Goal: Entertainment & Leisure: Consume media (video, audio)

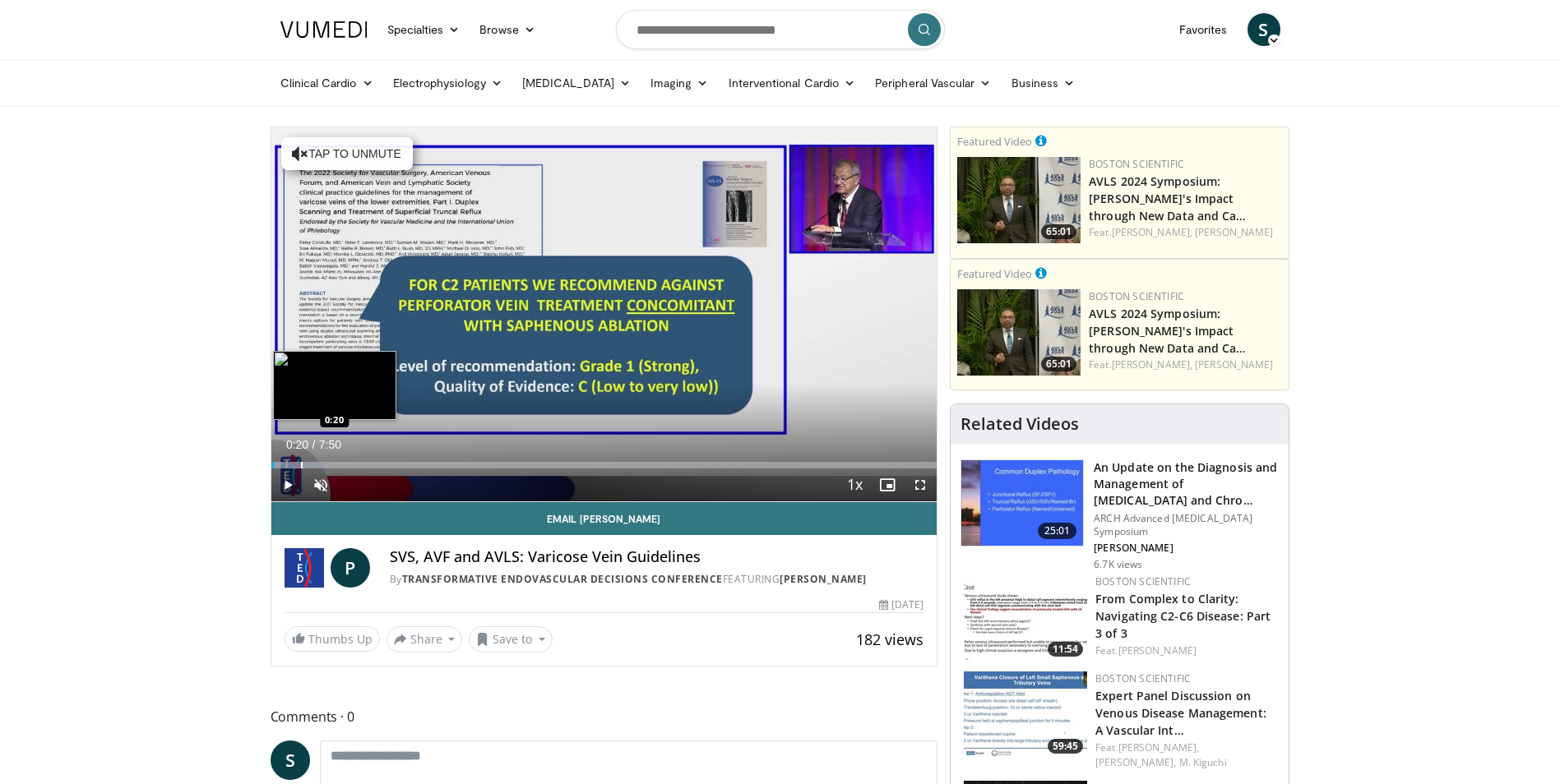
click at [301, 464] on div "Progress Bar" at bounding box center [302, 465] width 2 height 7
click at [331, 462] on div "Progress Bar" at bounding box center [332, 465] width 2 height 7
click at [359, 460] on div "Loaded : 23.16% 1:02 1:02" at bounding box center [604, 460] width 666 height 16
click at [376, 459] on div "Loaded : 27.37% 1:15 1:15" at bounding box center [604, 460] width 666 height 16
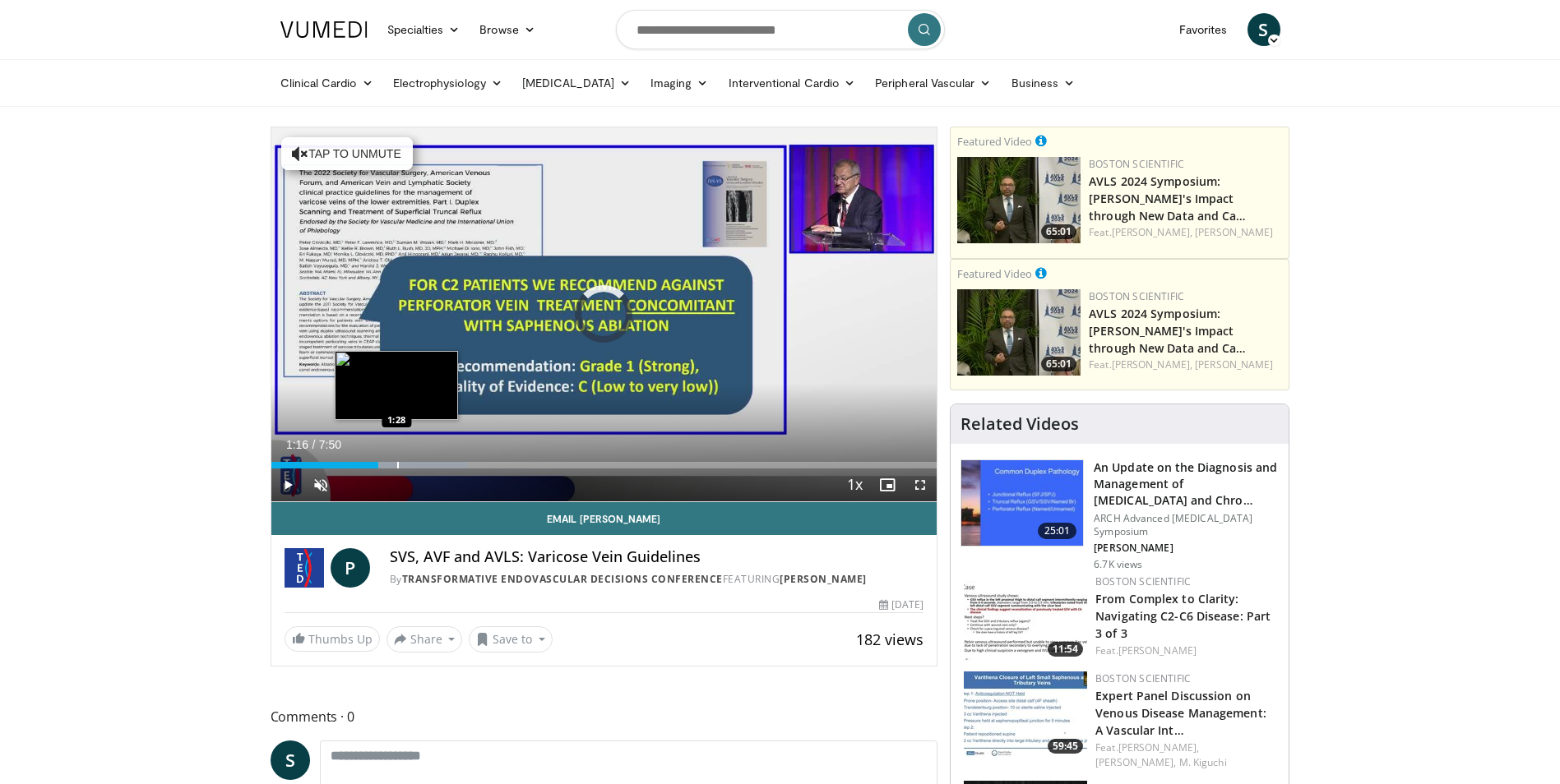
click at [397, 458] on div "Loaded : 29.48% 1:16 1:28" at bounding box center [604, 460] width 666 height 16
click at [424, 458] on div "Loaded : 31.88% 1:48 1:46" at bounding box center [604, 460] width 666 height 16
click at [450, 463] on div "Loaded : 36.13% 2:06 2:07" at bounding box center [604, 465] width 666 height 7
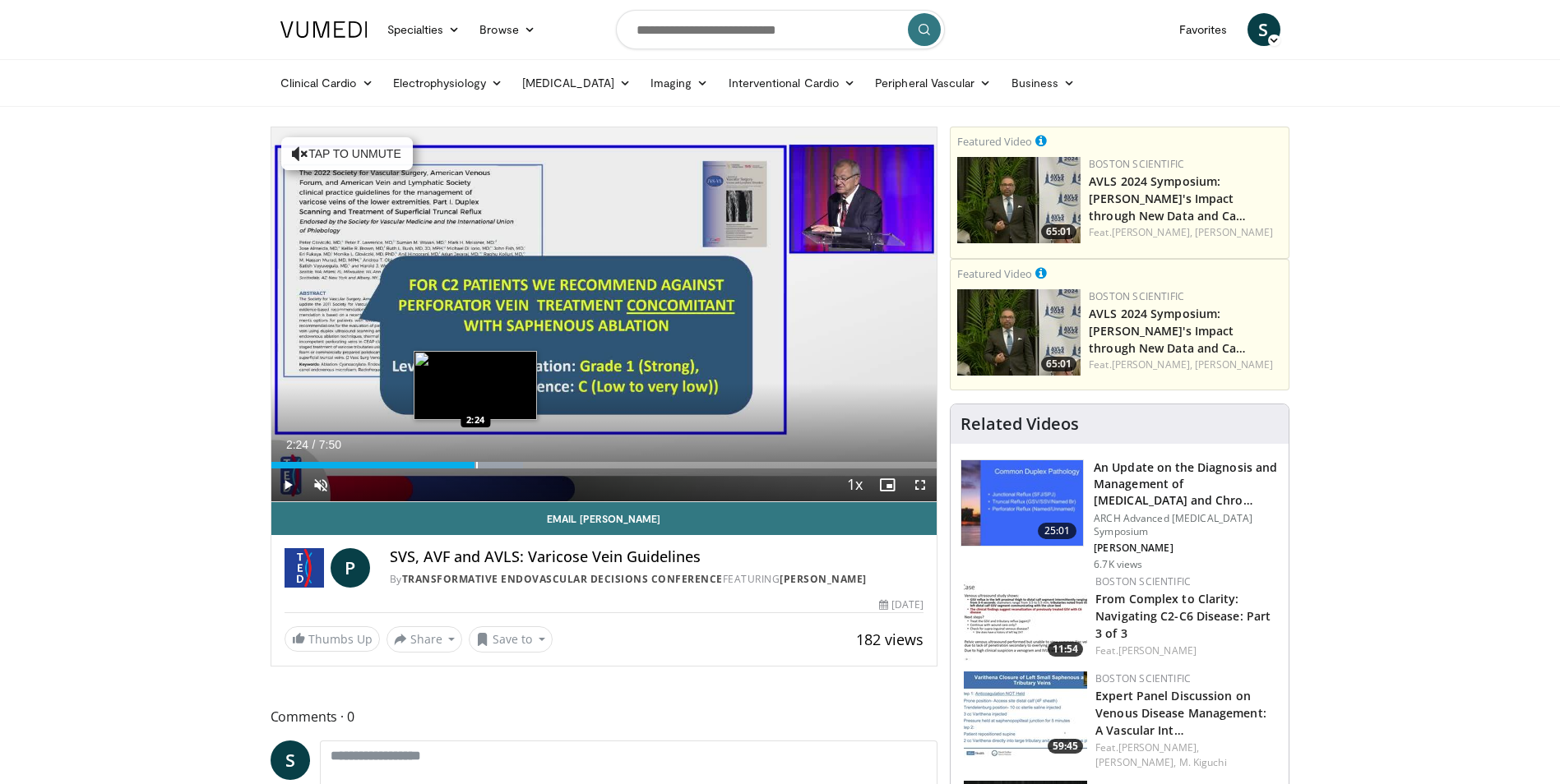
click at [476, 466] on div "Progress Bar" at bounding box center [477, 465] width 2 height 7
click at [502, 468] on video-js "**********" at bounding box center [604, 315] width 666 height 375
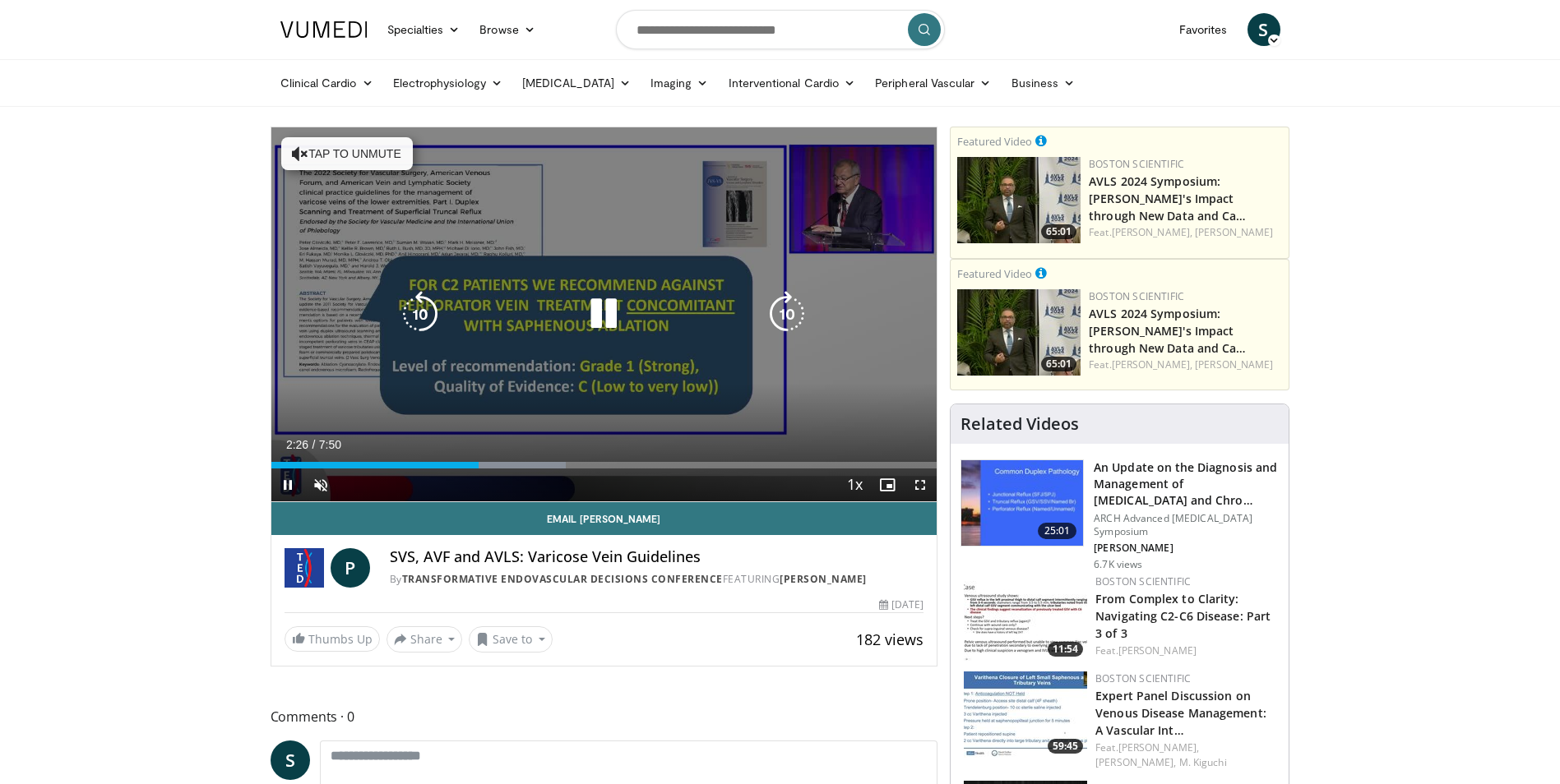
drag, startPoint x: 536, startPoint y: 469, endPoint x: 555, endPoint y: 469, distance: 19.0
click at [537, 469] on div "Current Time 2:26 / Duration 7:50 Pause Skip Backward Skip Forward Unmute Loade…" at bounding box center [604, 484] width 666 height 33
click at [576, 469] on div "Current Time 2:27 / Duration 7:50 Pause Skip Backward Skip Forward Unmute Loade…" at bounding box center [604, 484] width 666 height 33
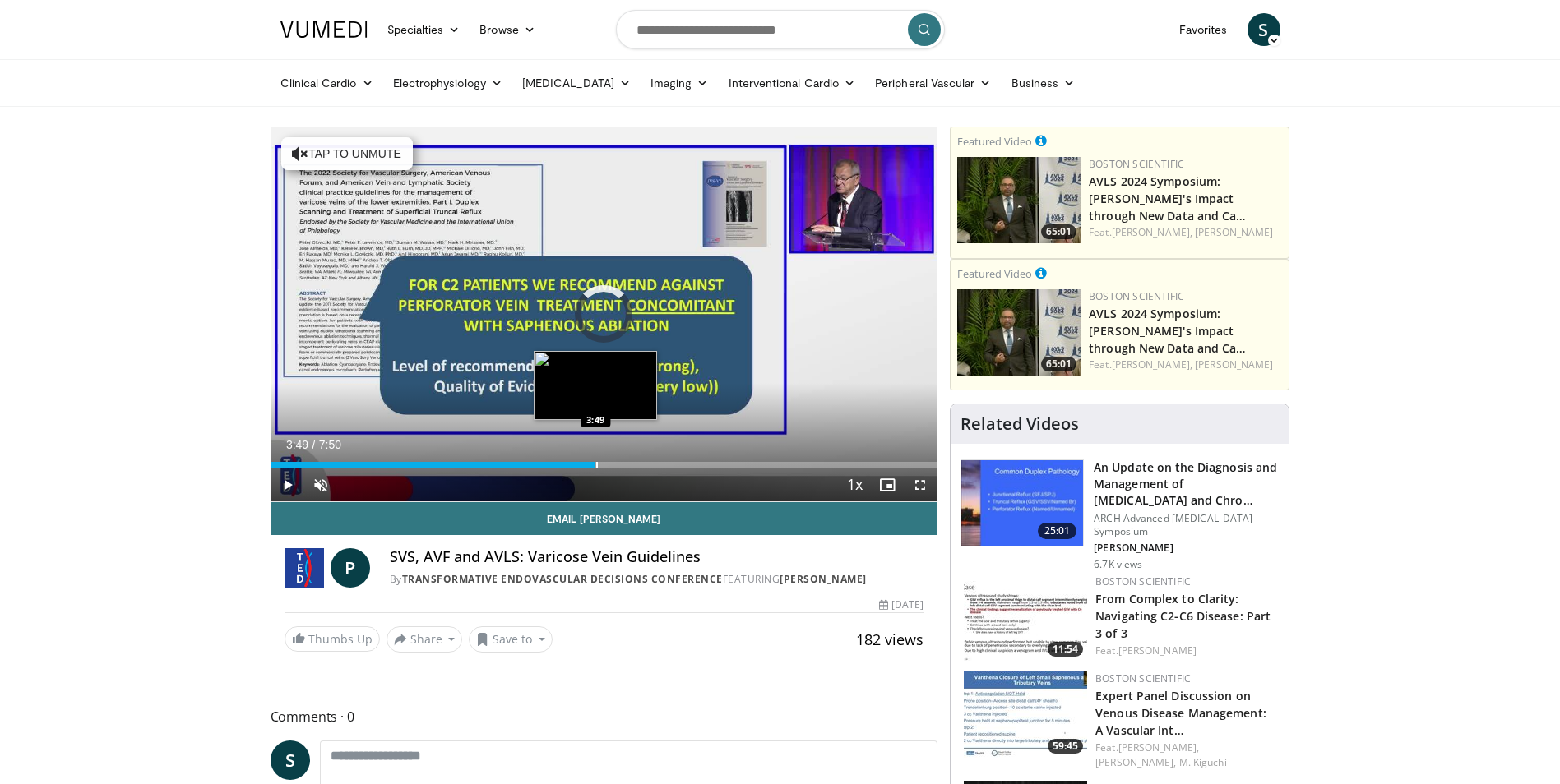
click at [596, 462] on div "Progress Bar" at bounding box center [597, 465] width 2 height 7
click at [630, 462] on div "Progress Bar" at bounding box center [630, 465] width 2 height 7
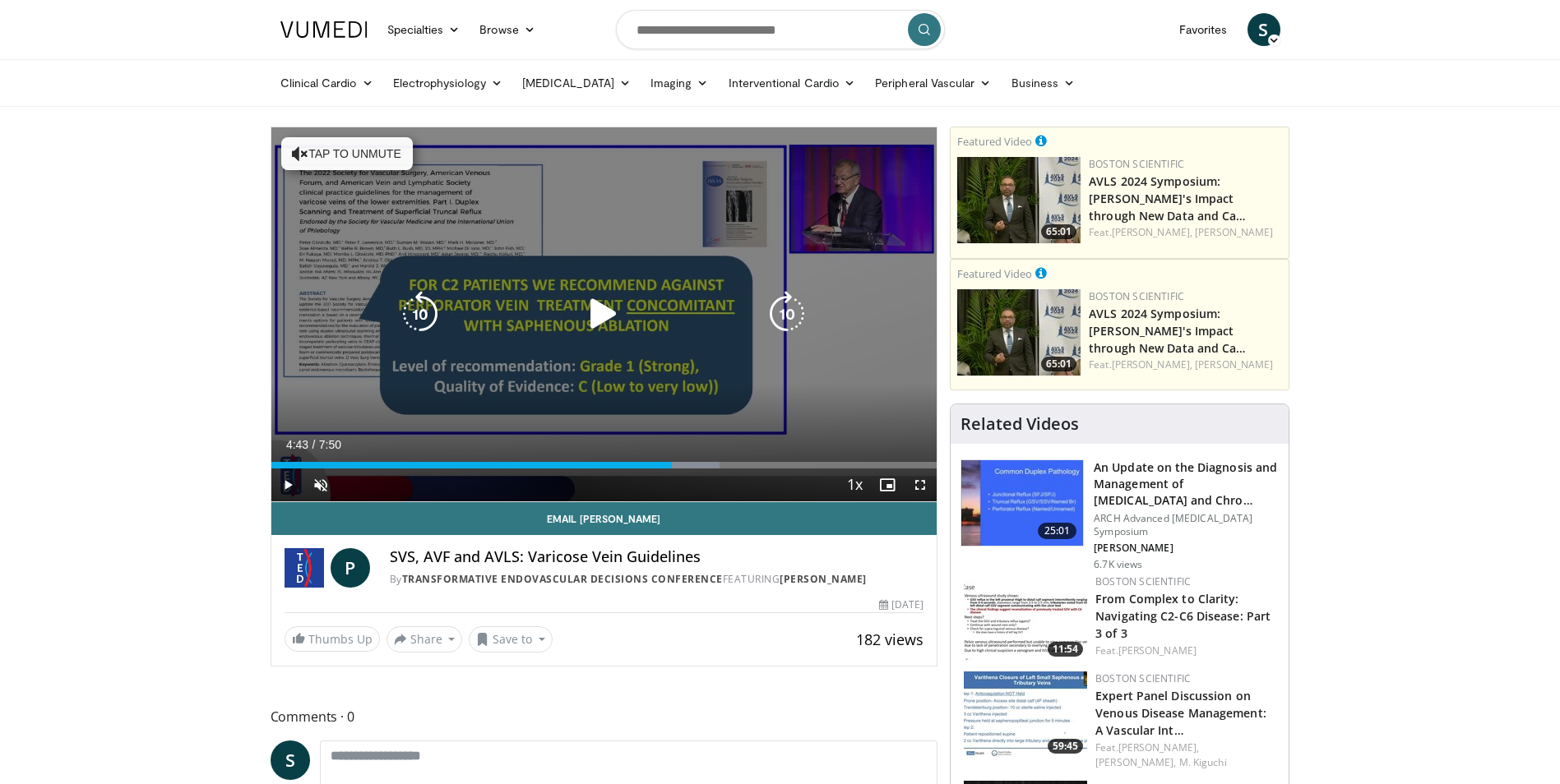
click at [671, 460] on div "Loaded : 67.39% 4:43 4:18" at bounding box center [604, 460] width 666 height 16
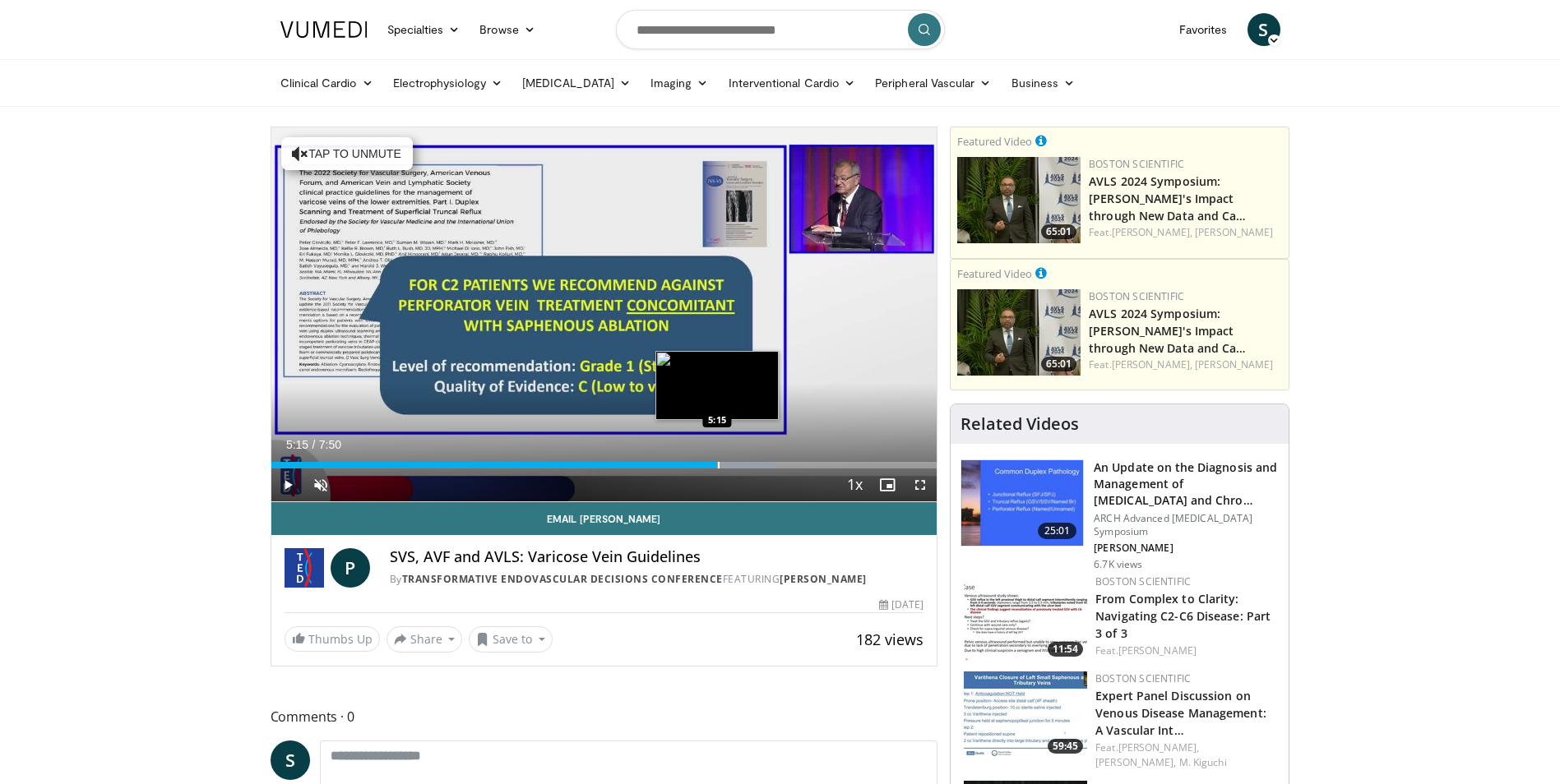
click at [717, 457] on div "Loaded : 75.82% 5:15 5:15" at bounding box center [604, 460] width 666 height 16
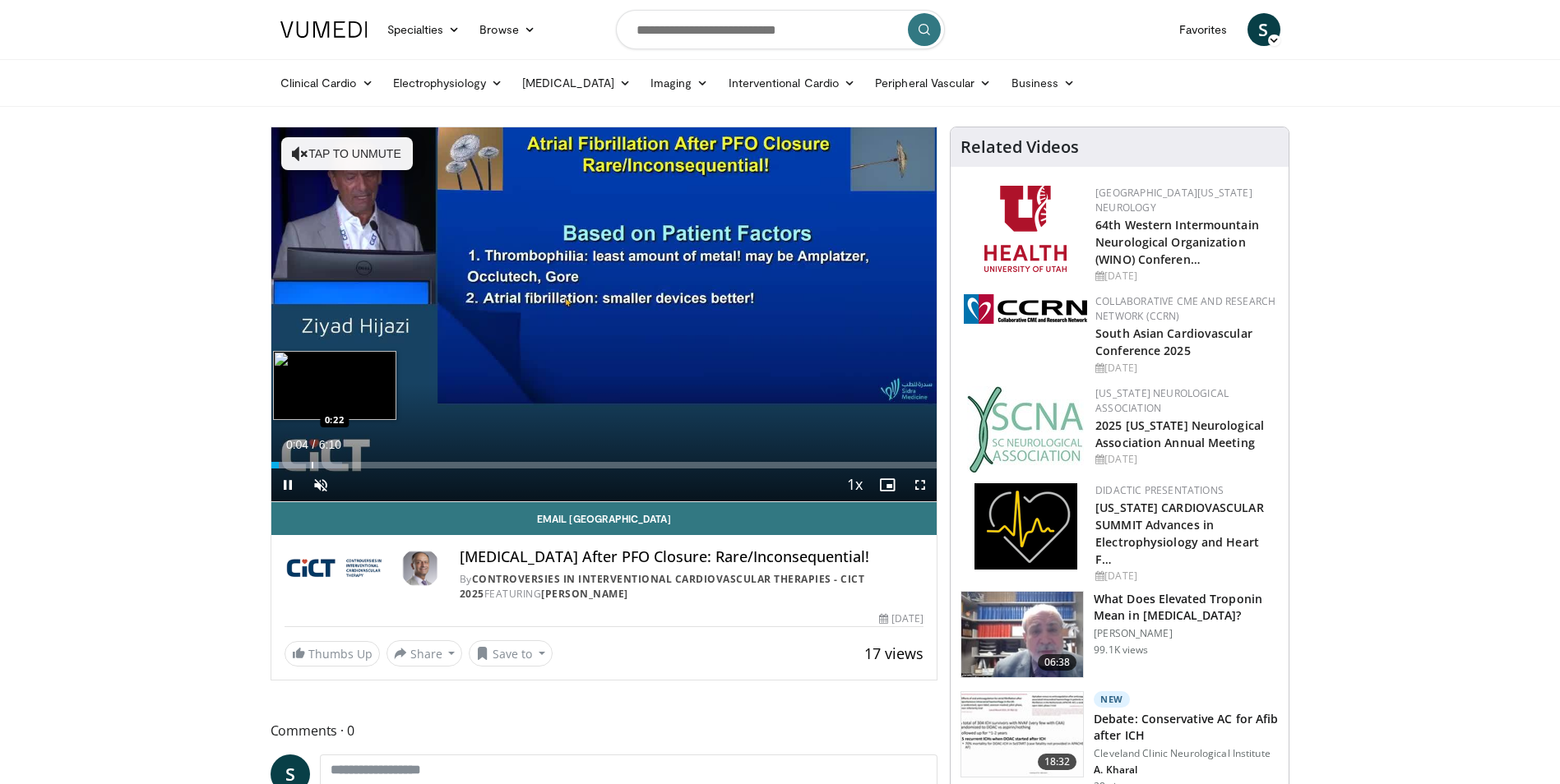
click at [311, 457] on div "Loaded : 10.69% 0:04 0:22" at bounding box center [604, 460] width 666 height 16
click at [912, 480] on span "Video Player" at bounding box center [919, 484] width 33 height 33
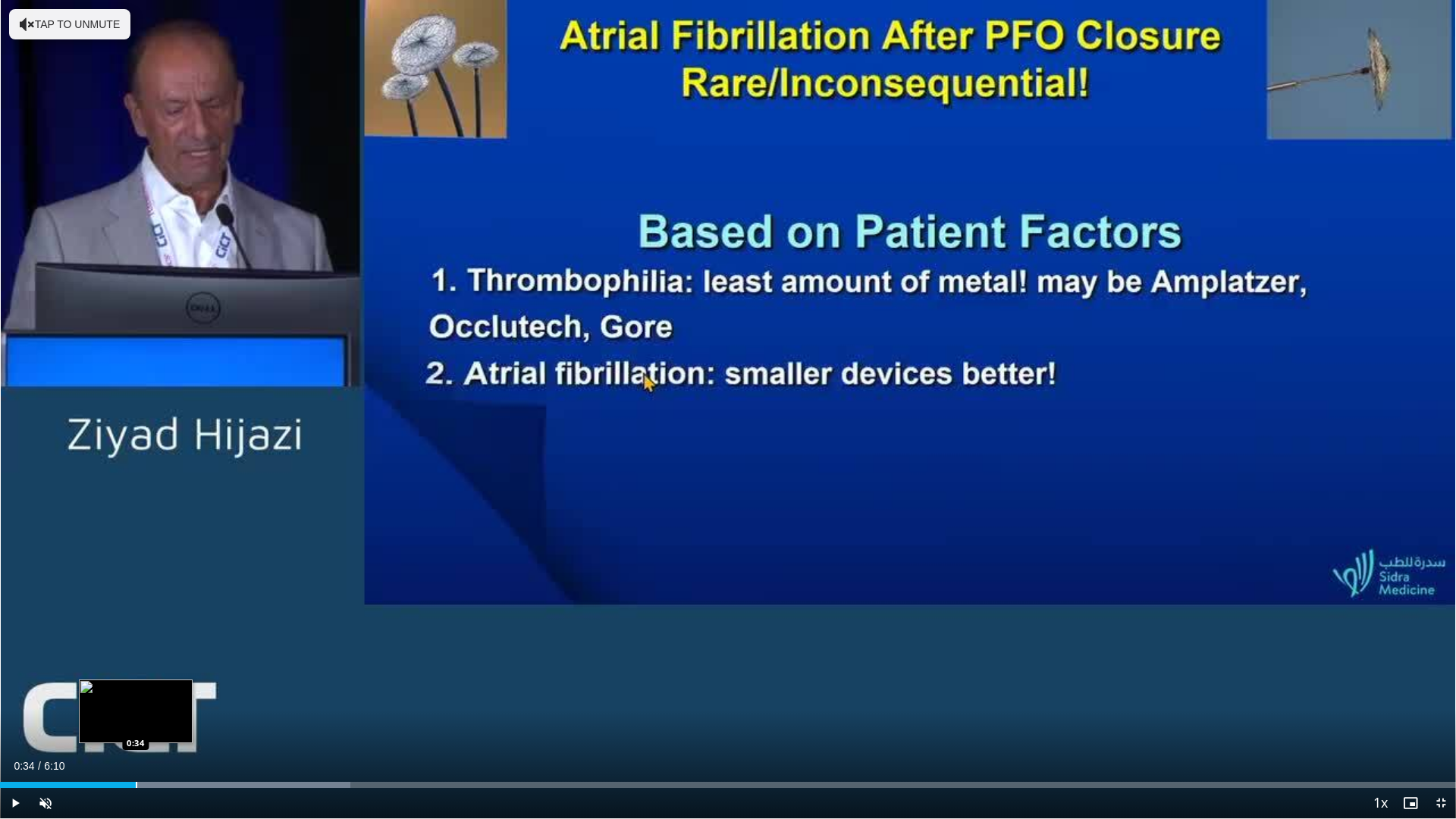
drag, startPoint x: 135, startPoint y: 784, endPoint x: 156, endPoint y: 783, distance: 21.0
click at [137, 723] on div "Progress Bar" at bounding box center [137, 785] width 2 height 6
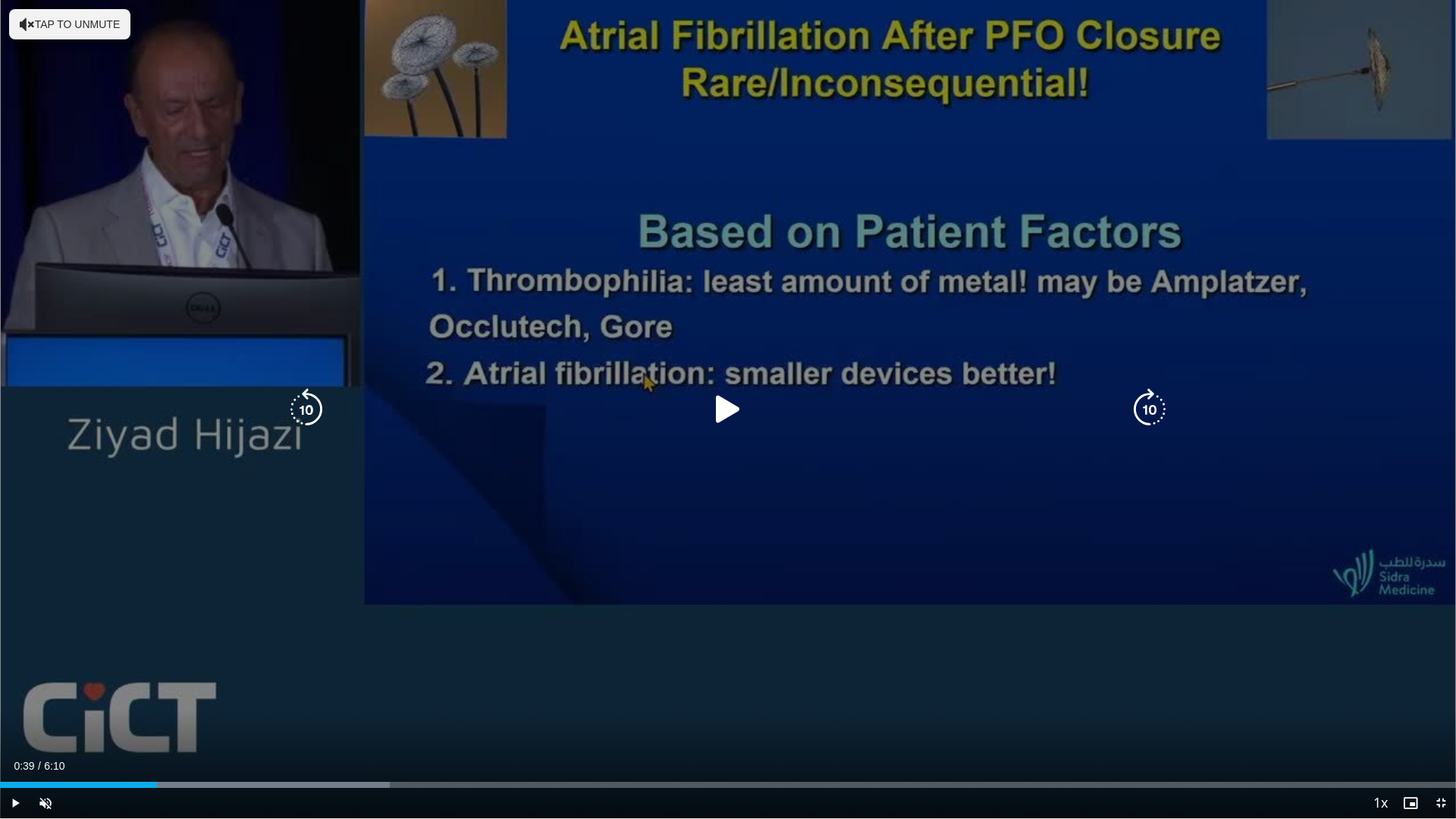
click at [0, 0] on div "Progress Bar" at bounding box center [0, 0] width 0 height 0
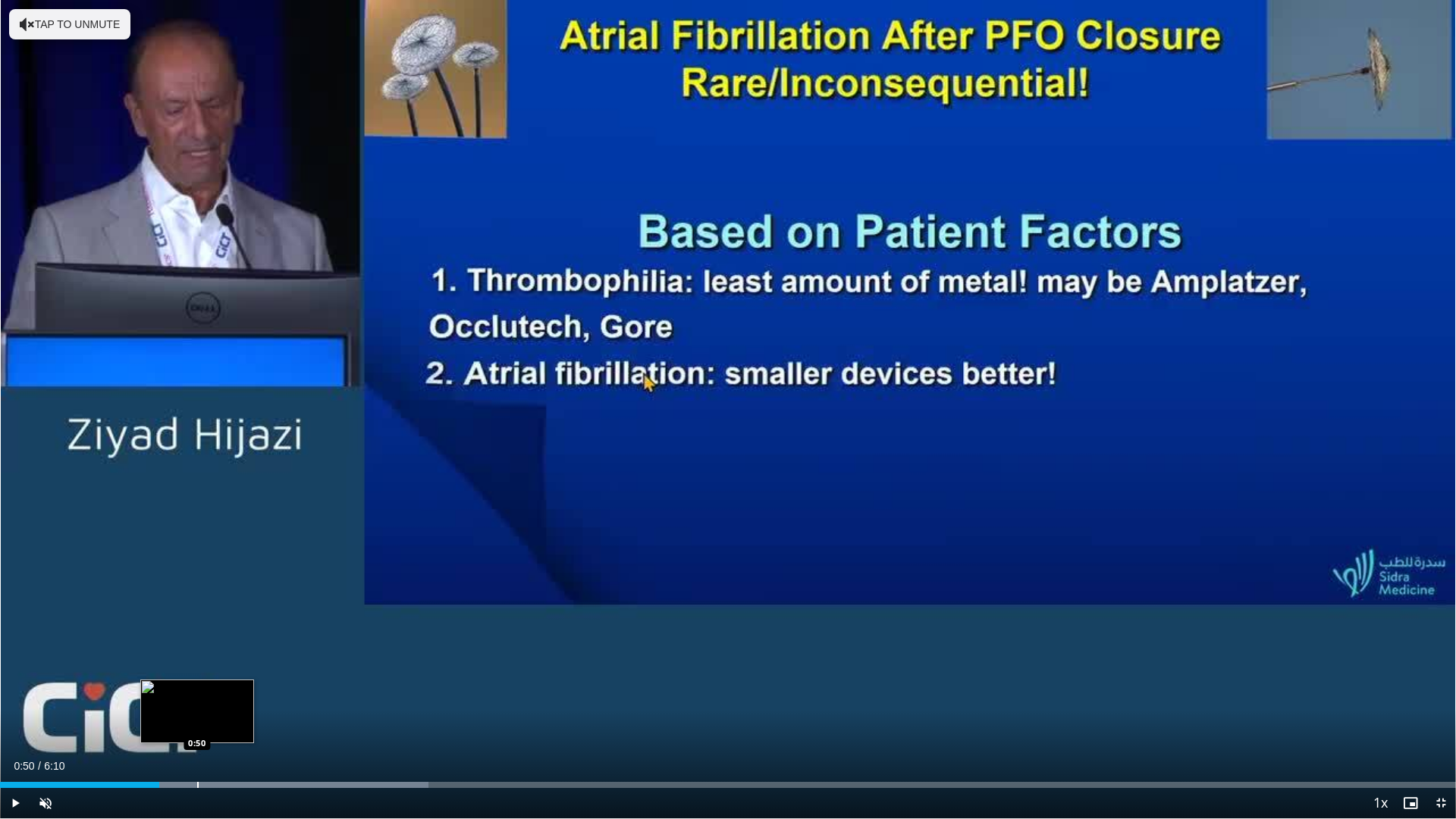
click at [198, 723] on div "Progress Bar" at bounding box center [198, 785] width 2 height 6
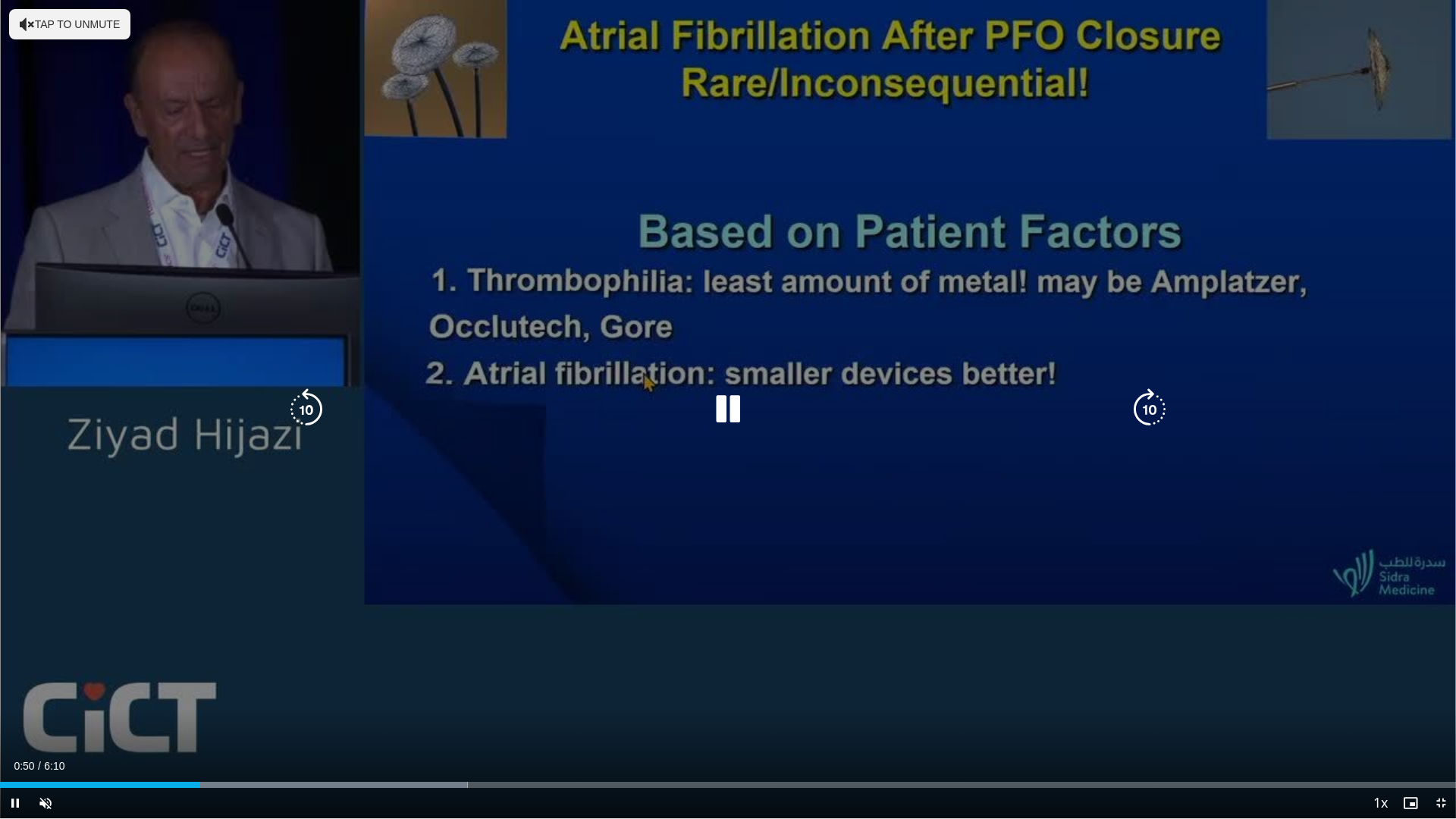
click at [228, 723] on div "Current Time 0:50 / Duration 6:10 Pause Skip Backward Skip Forward Unmute Loade…" at bounding box center [728, 803] width 1456 height 30
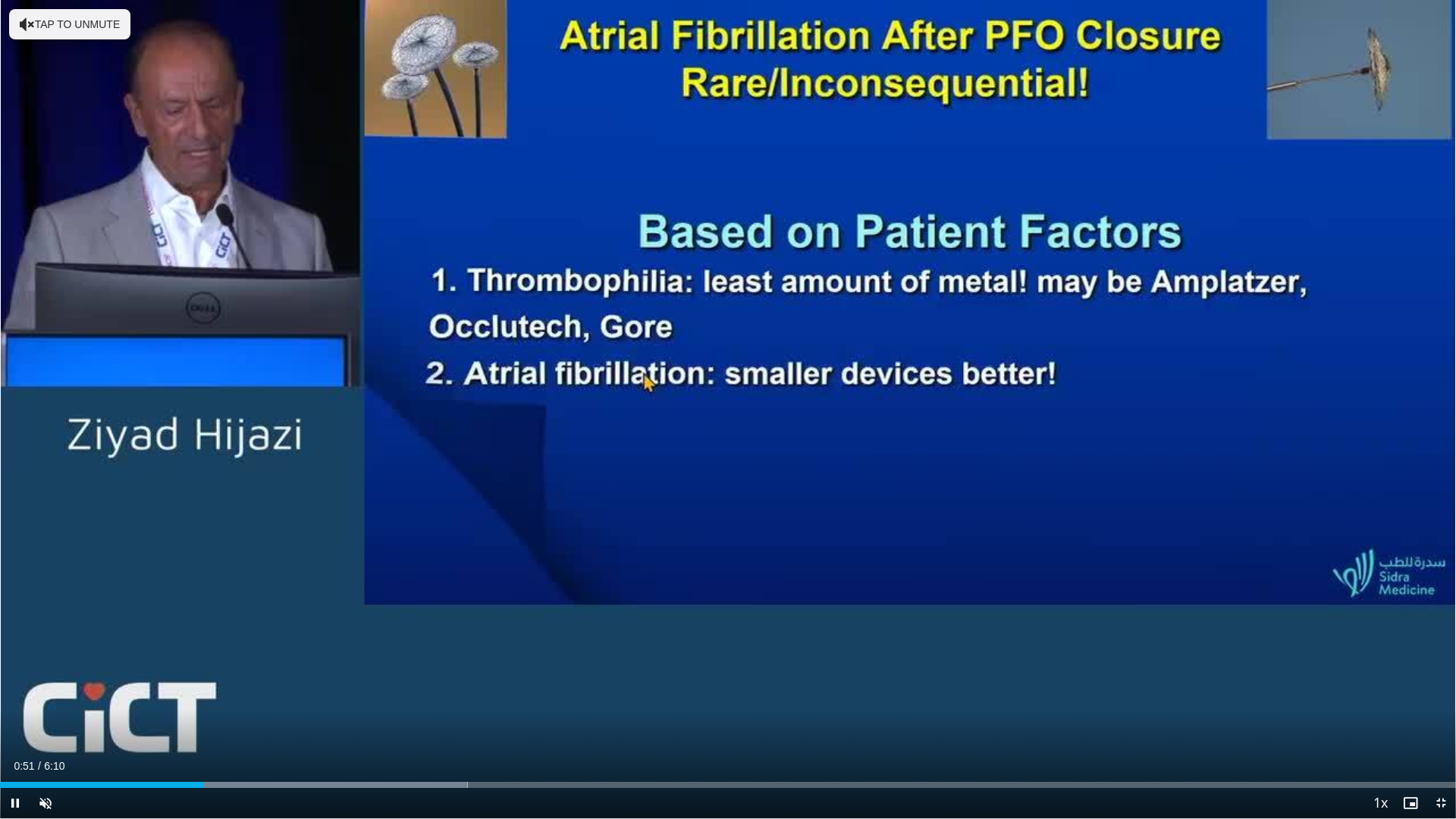
drag, startPoint x: 262, startPoint y: 793, endPoint x: 298, endPoint y: 799, distance: 36.5
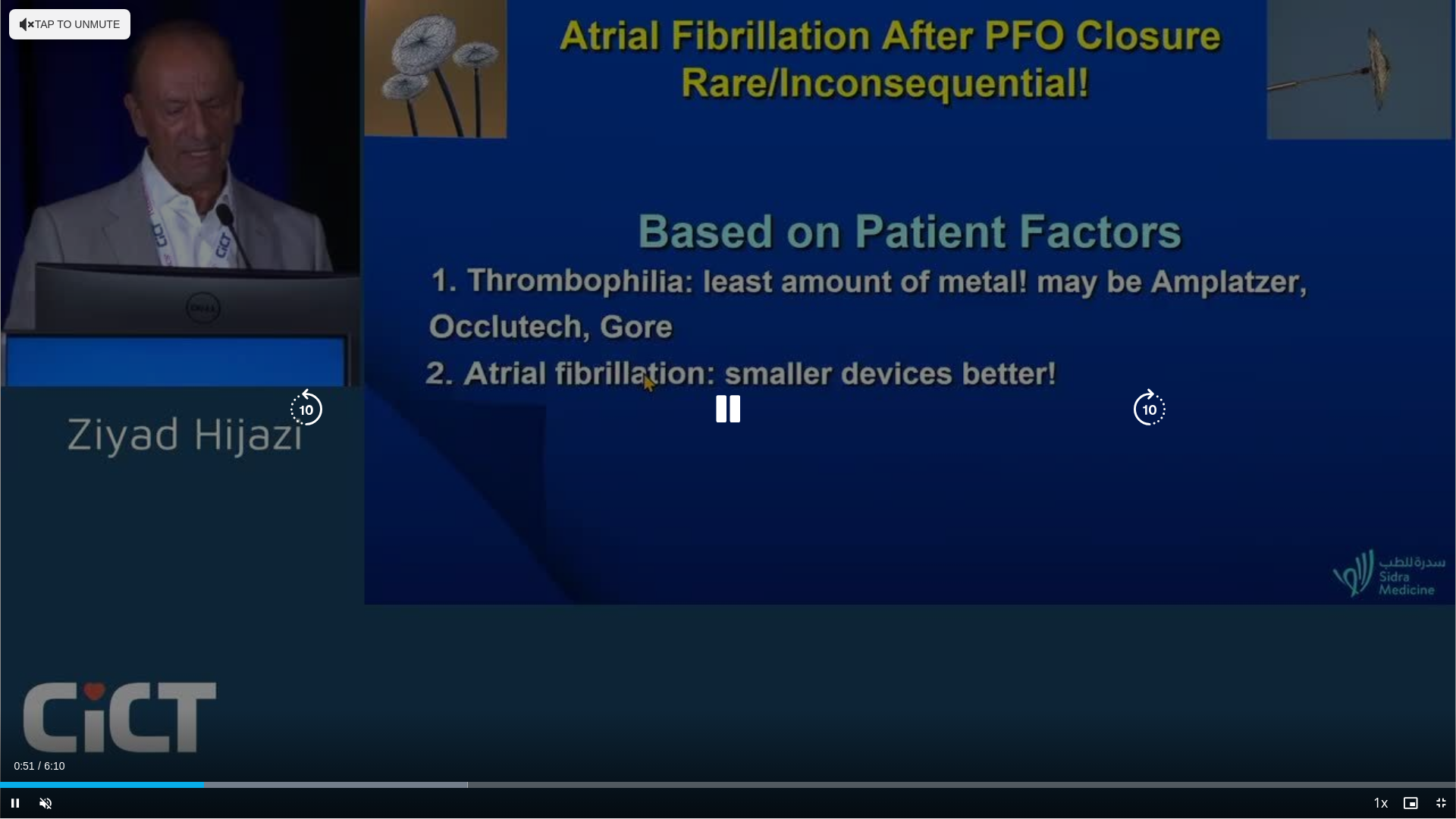
click at [263, 723] on div "Current Time 0:51 / Duration 6:10 Pause Skip Backward Skip Forward Unmute Loade…" at bounding box center [728, 803] width 1456 height 30
click at [299, 723] on div "Current Time 0:53 / Duration 6:10 Pause Skip Backward Skip Forward Unmute Loade…" at bounding box center [728, 803] width 1456 height 30
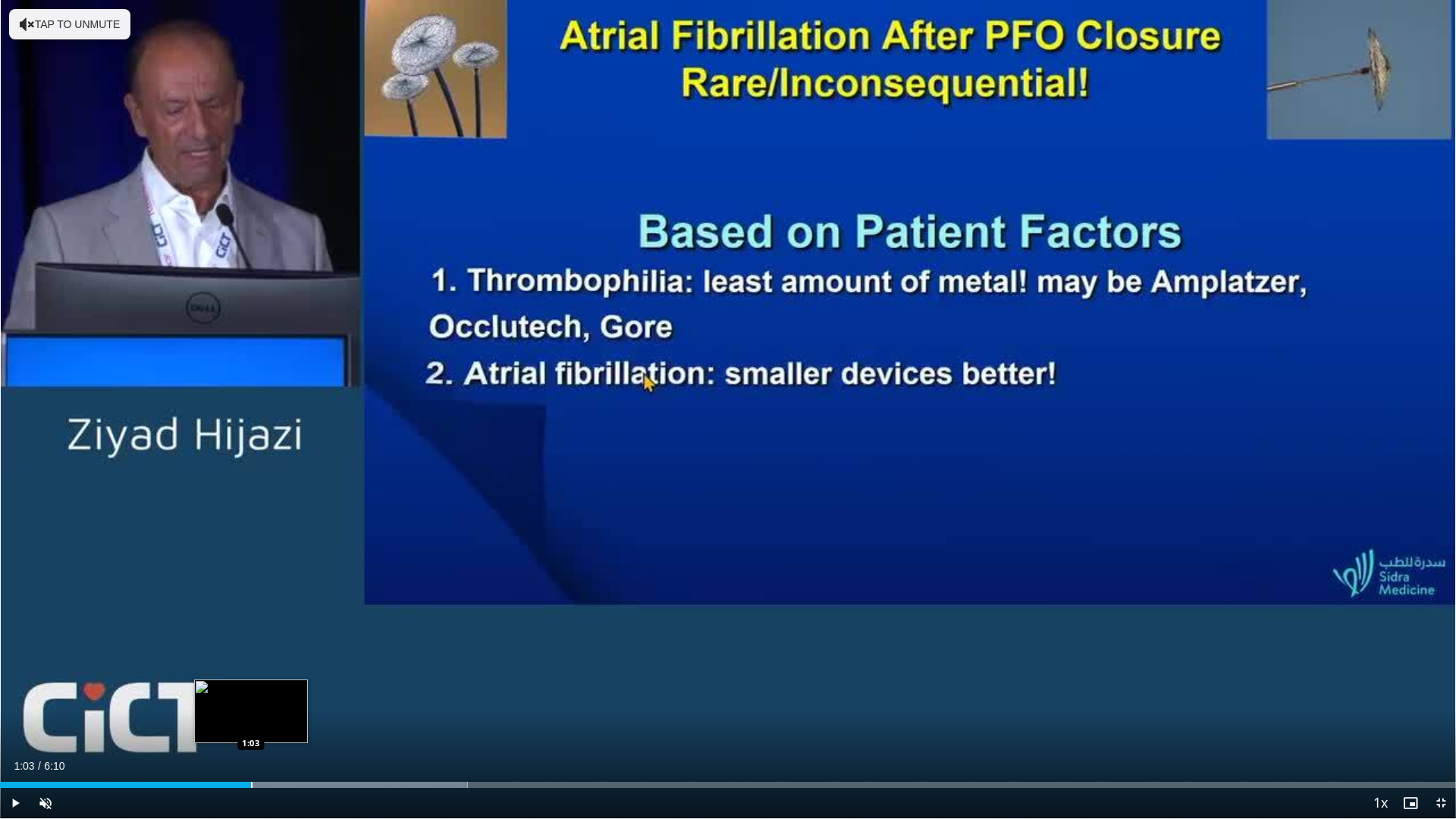
click at [251, 723] on div "Loaded : 32.11% 1:03 1:03" at bounding box center [728, 780] width 1456 height 15
drag, startPoint x: 274, startPoint y: 784, endPoint x: 318, endPoint y: 786, distance: 44.0
click at [277, 723] on div "Progress Bar" at bounding box center [320, 785] width 372 height 6
click at [318, 723] on div "Progress Bar" at bounding box center [319, 785] width 2 height 6
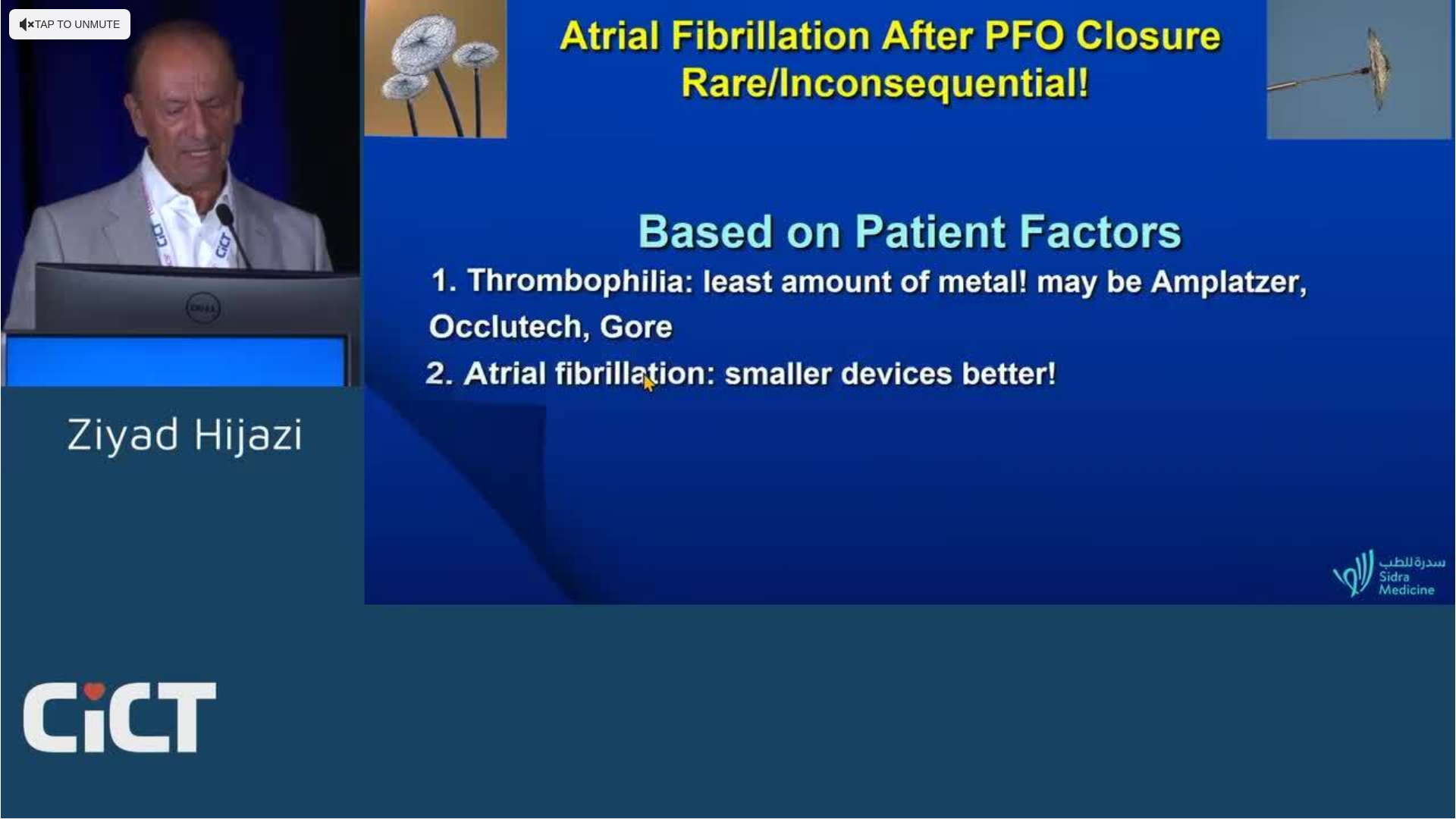
click at [348, 723] on video-js "**********" at bounding box center [728, 409] width 1456 height 819
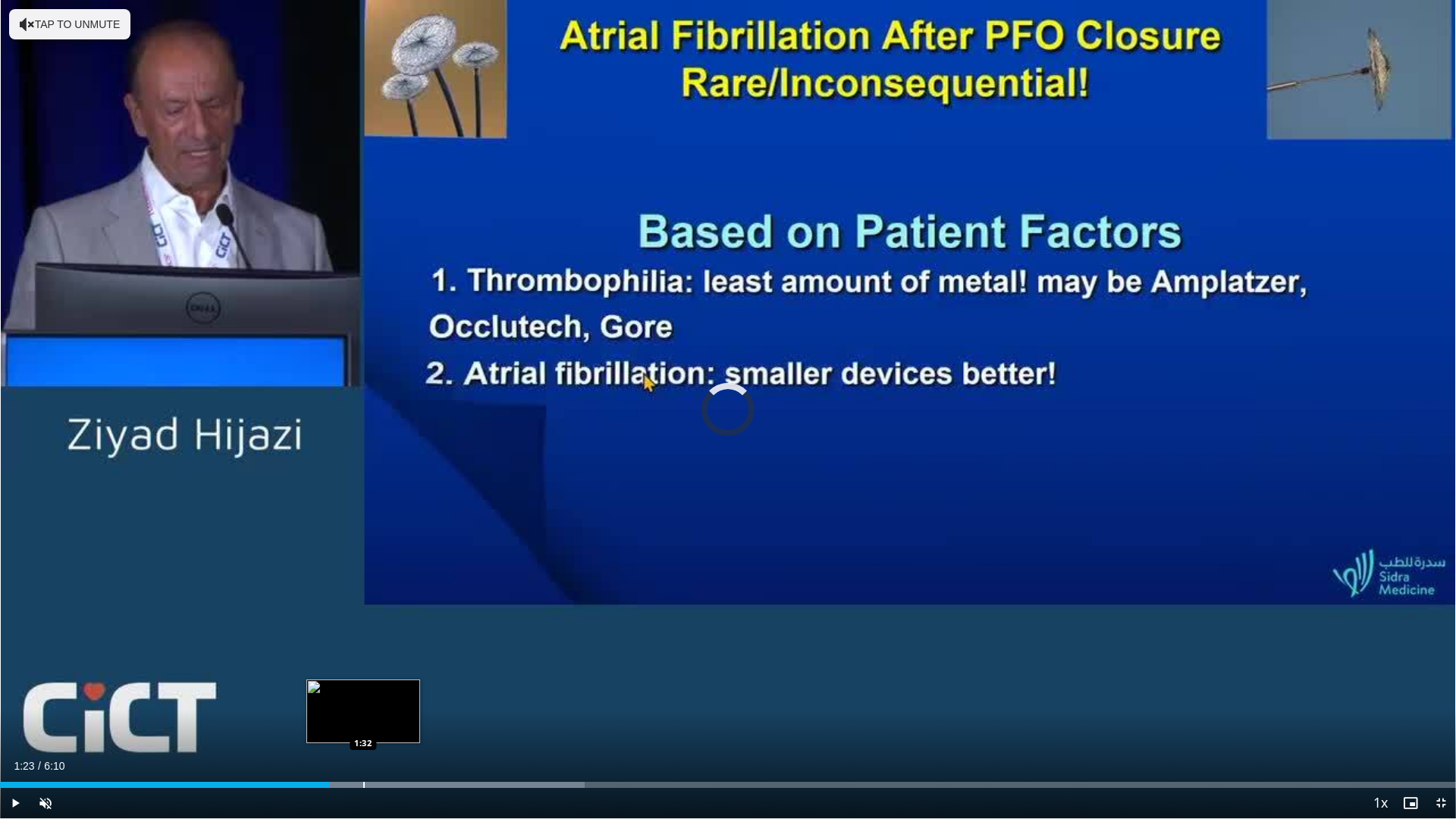
drag, startPoint x: 363, startPoint y: 782, endPoint x: 385, endPoint y: 784, distance: 22.1
click at [365, 723] on div "Progress Bar" at bounding box center [364, 785] width 2 height 6
click at [389, 723] on div "Progress Bar" at bounding box center [390, 785] width 2 height 6
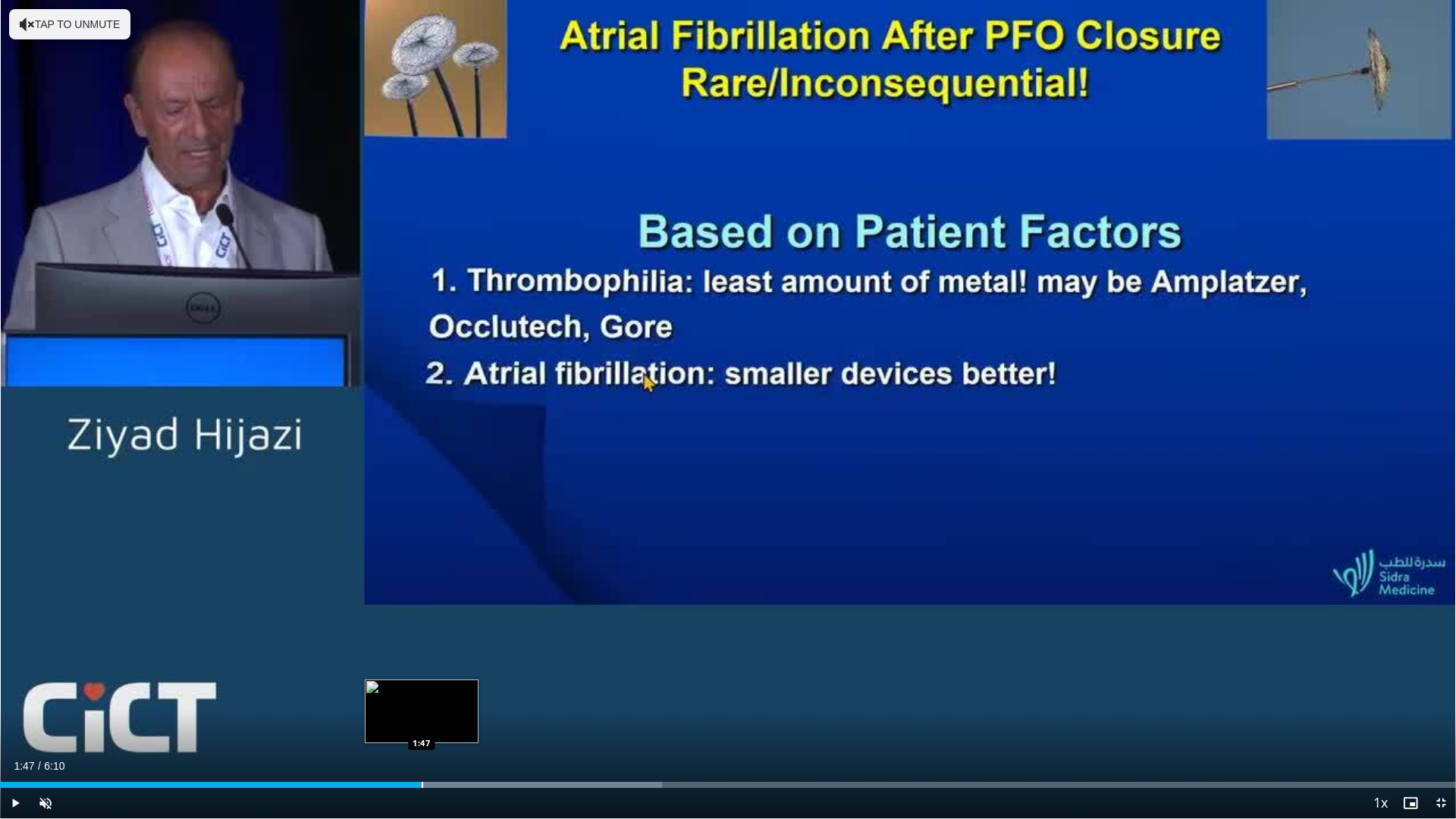
click at [422, 723] on div "Progress Bar" at bounding box center [423, 785] width 2 height 6
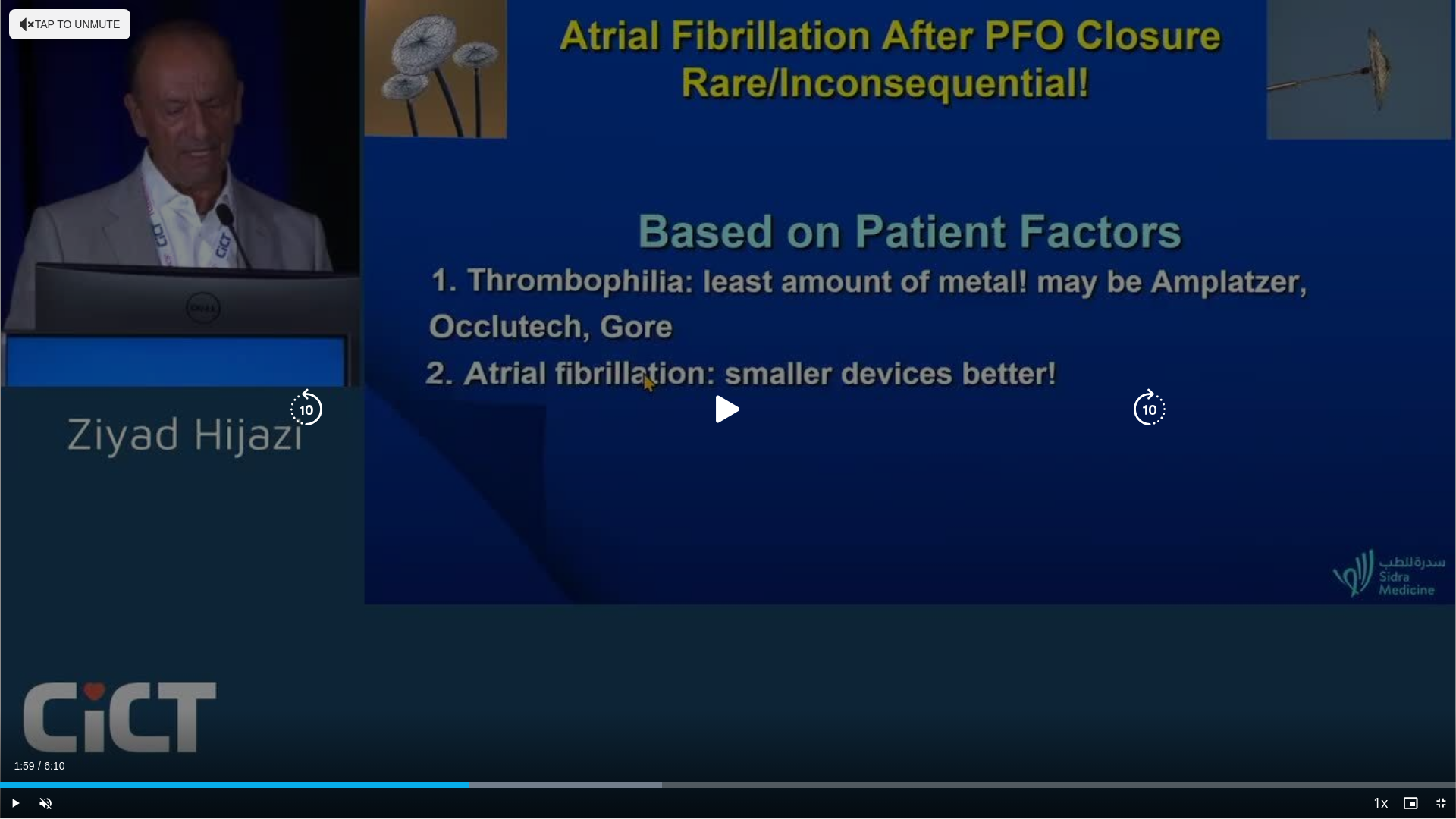
click at [469, 723] on div "Progress Bar" at bounding box center [484, 785] width 356 height 6
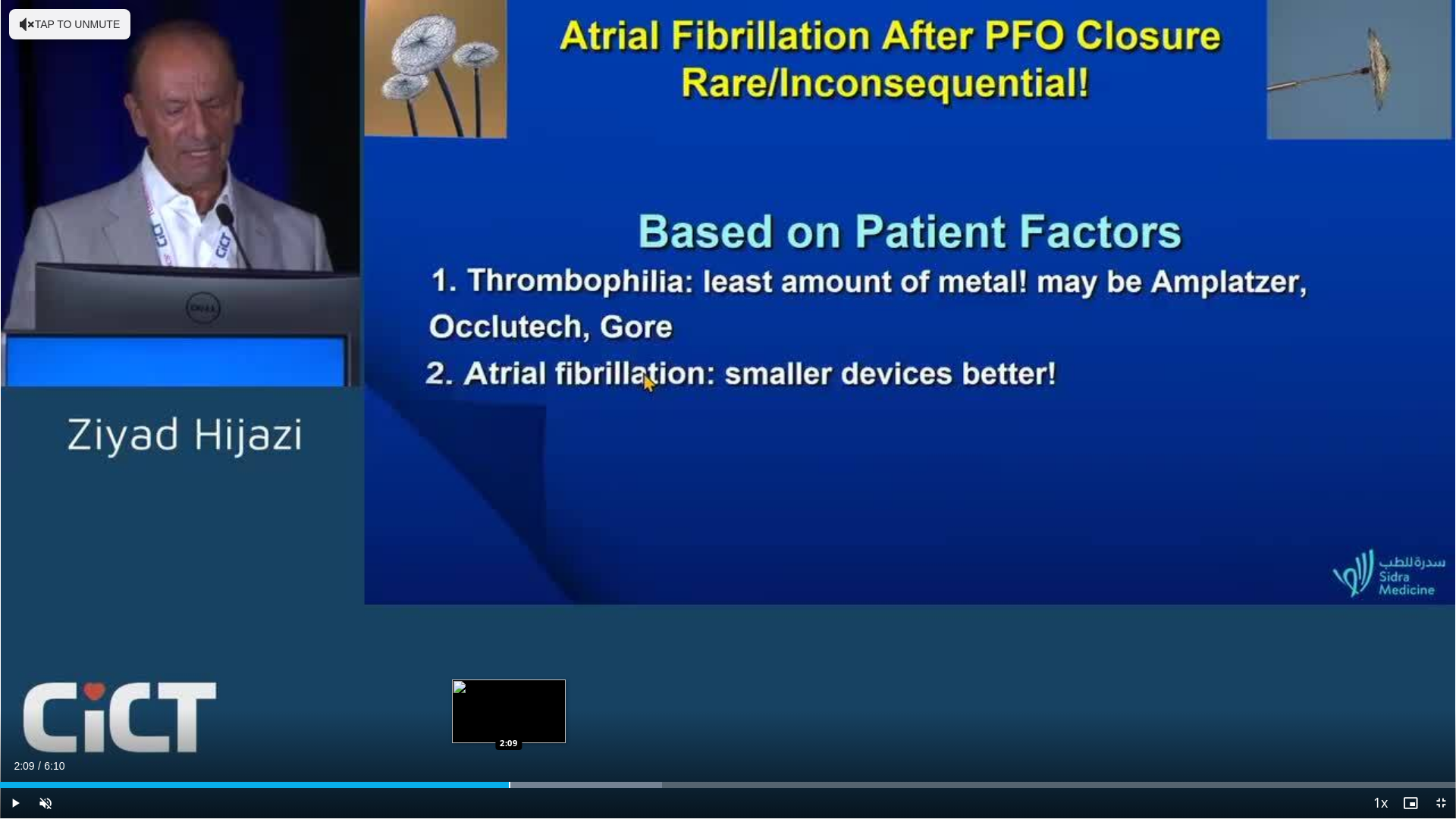
click at [509, 723] on div "Progress Bar" at bounding box center [509, 785] width 2 height 6
click at [540, 723] on div "Progress Bar" at bounding box center [541, 785] width 2 height 6
click at [566, 723] on div "Progress Bar" at bounding box center [566, 785] width 2 height 6
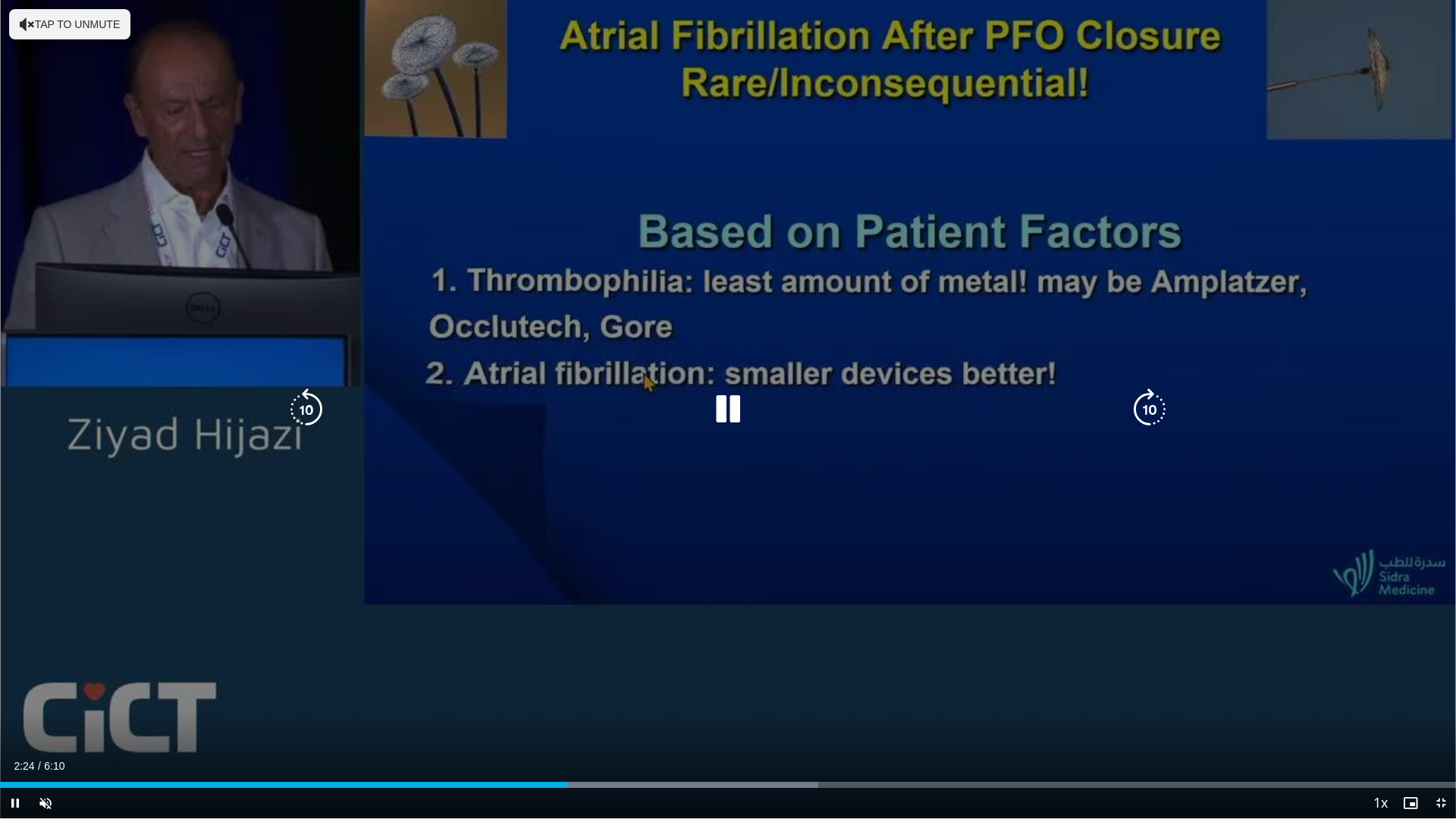
click at [585, 723] on div "Current Time 2:24 / Duration 6:10 Pause Skip Backward Skip Forward Unmute Loade…" at bounding box center [728, 803] width 1456 height 30
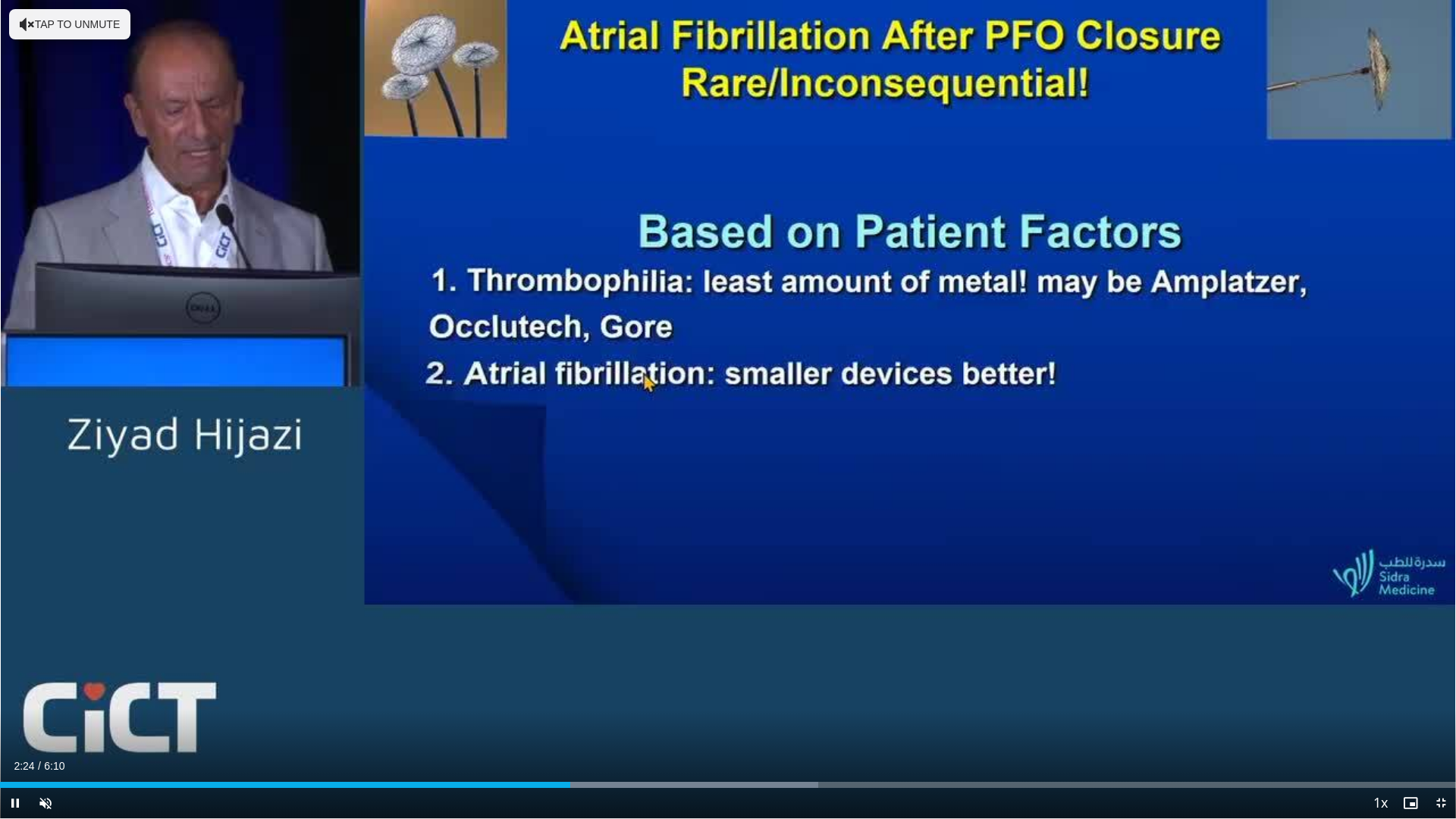
drag, startPoint x: 627, startPoint y: 791, endPoint x: 641, endPoint y: 791, distance: 14.0
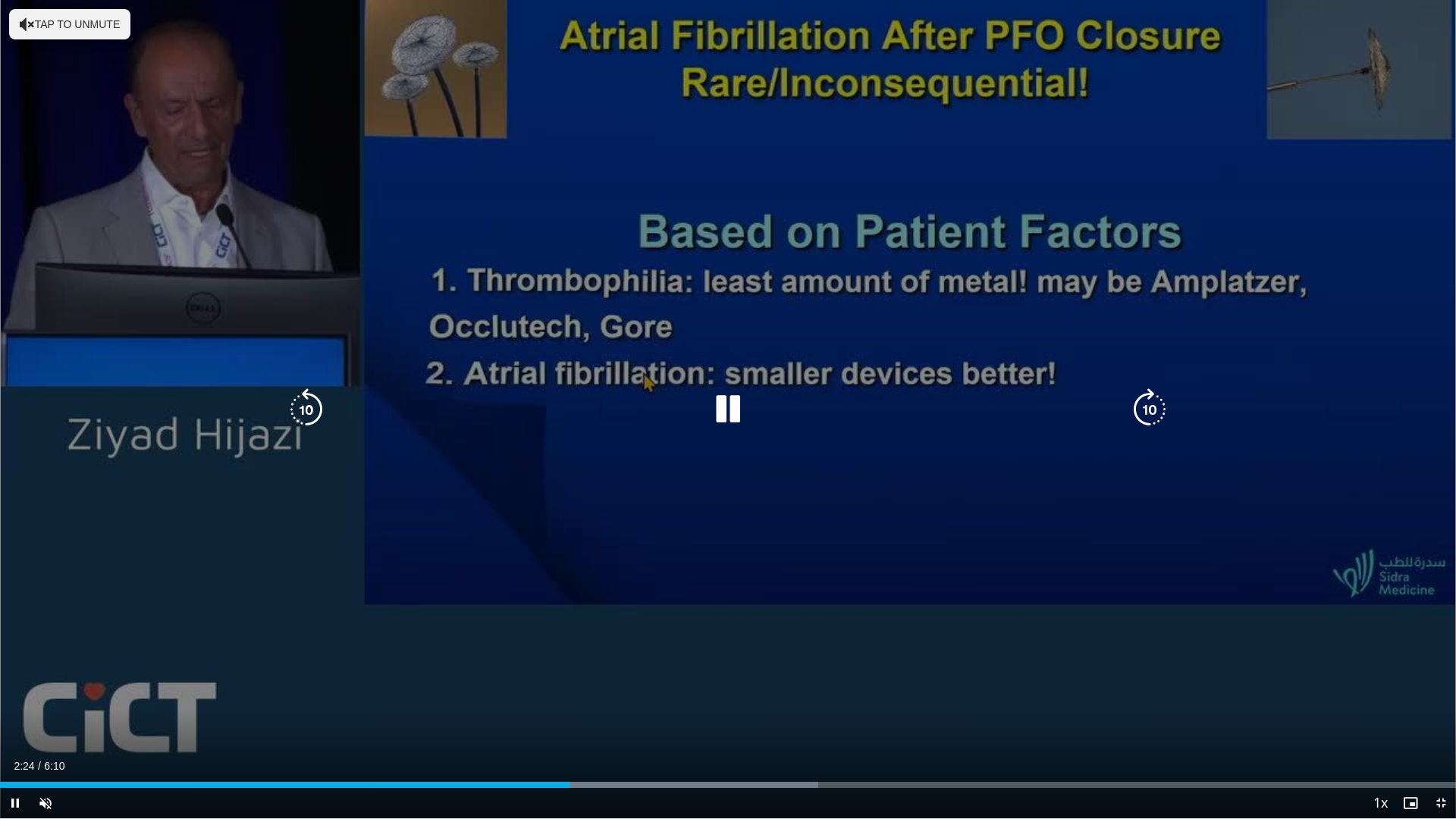
click at [632, 723] on div "Current Time 2:24 / Duration 6:10 Pause Skip Backward Skip Forward Unmute Loade…" at bounding box center [728, 803] width 1456 height 30
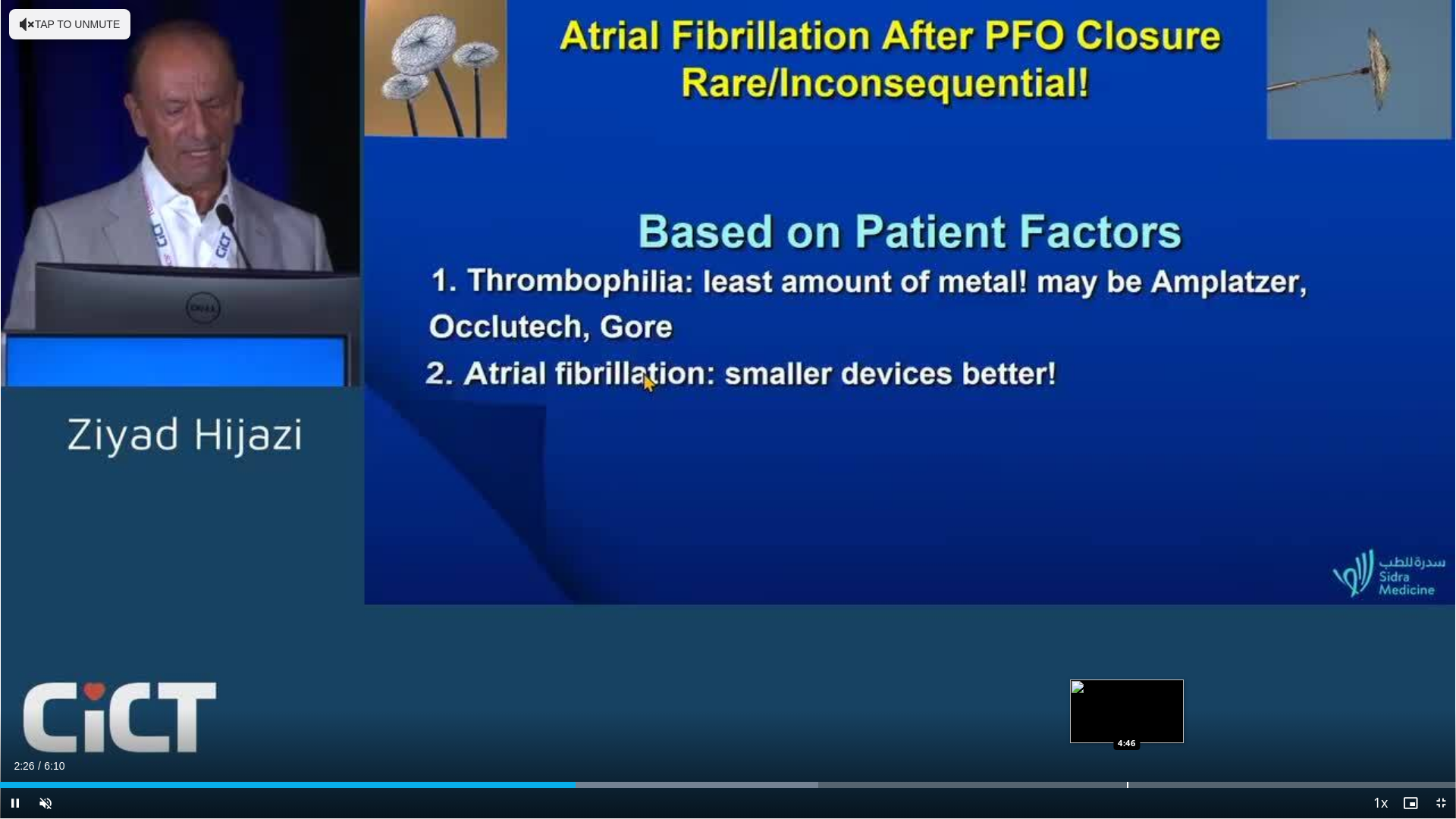
click at [1127, 723] on div "Progress Bar" at bounding box center [1128, 785] width 2 height 6
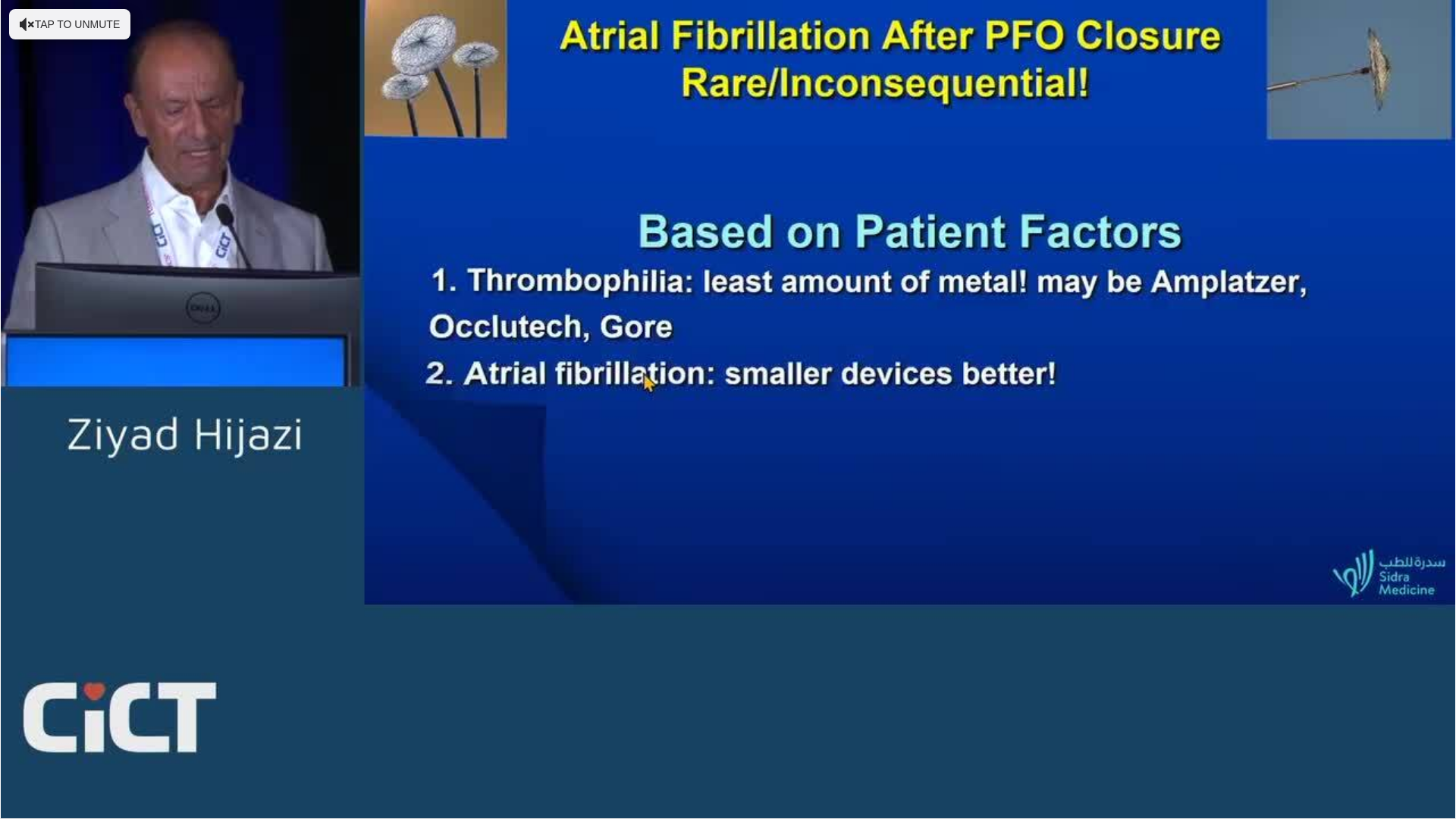
click at [1178, 723] on video-js "**********" at bounding box center [728, 409] width 1456 height 819
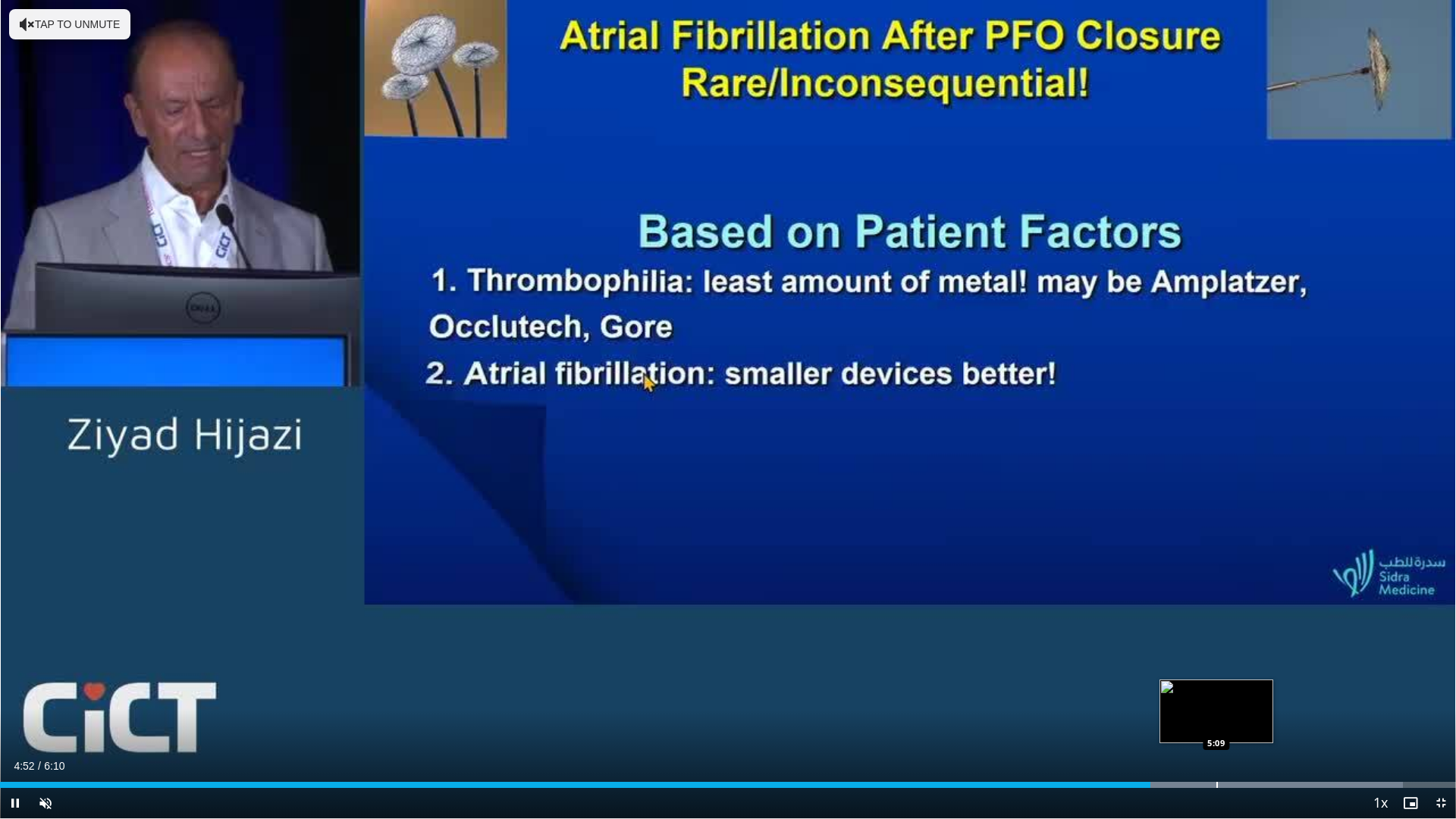
click at [1216, 723] on div "Loaded : 96.36% 4:52 5:09" at bounding box center [728, 780] width 1456 height 15
click at [1246, 723] on div "Loaded : 100.00% 5:10 5:17" at bounding box center [728, 780] width 1456 height 15
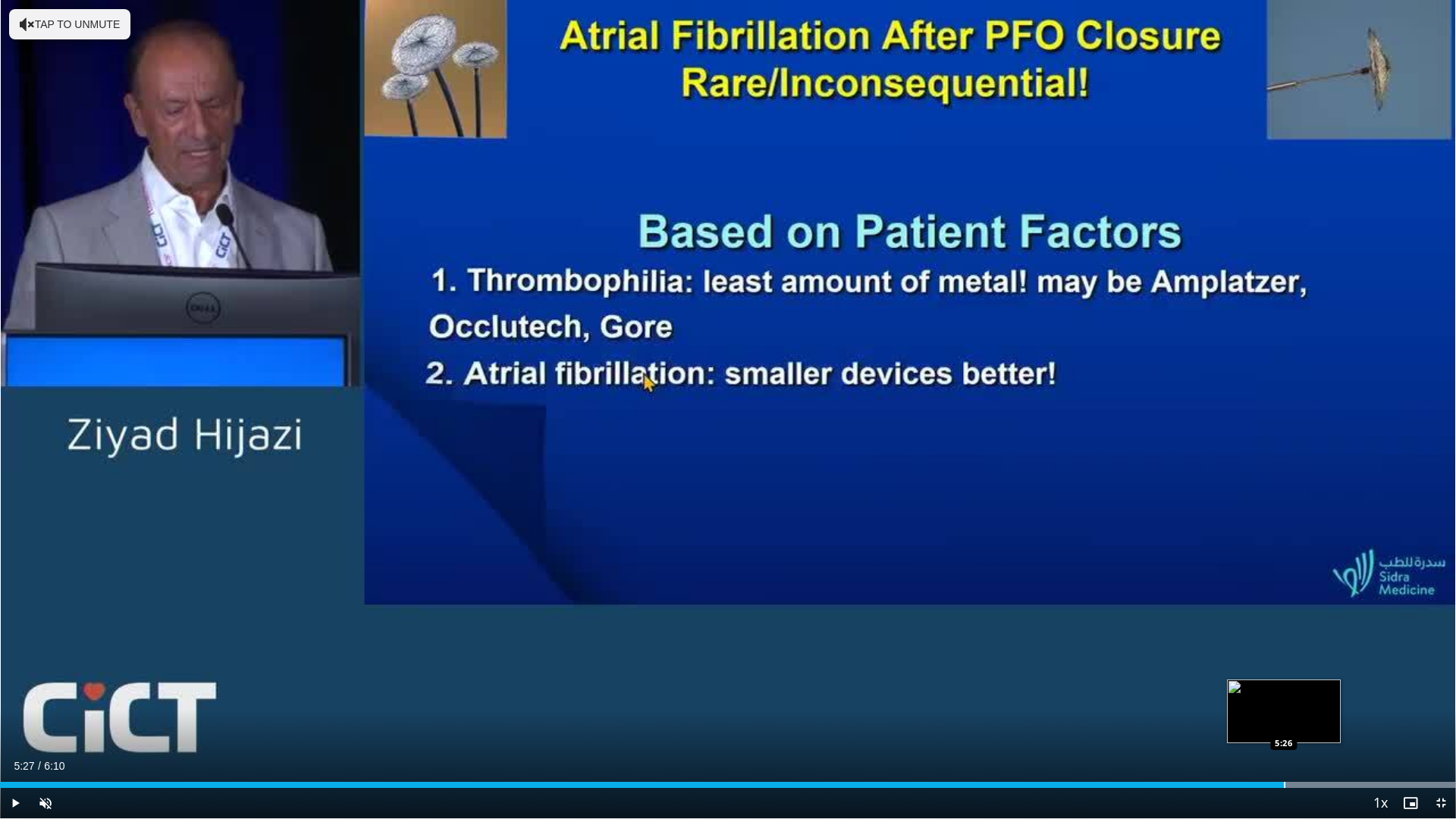
click at [1286, 723] on div "Loaded : 100.00% 5:17 5:26" at bounding box center [728, 780] width 1456 height 15
drag, startPoint x: 1349, startPoint y: 782, endPoint x: 1400, endPoint y: 779, distance: 51.1
click at [1351, 723] on div "Loaded : 100.00% 5:41 5:43" at bounding box center [728, 785] width 1456 height 6
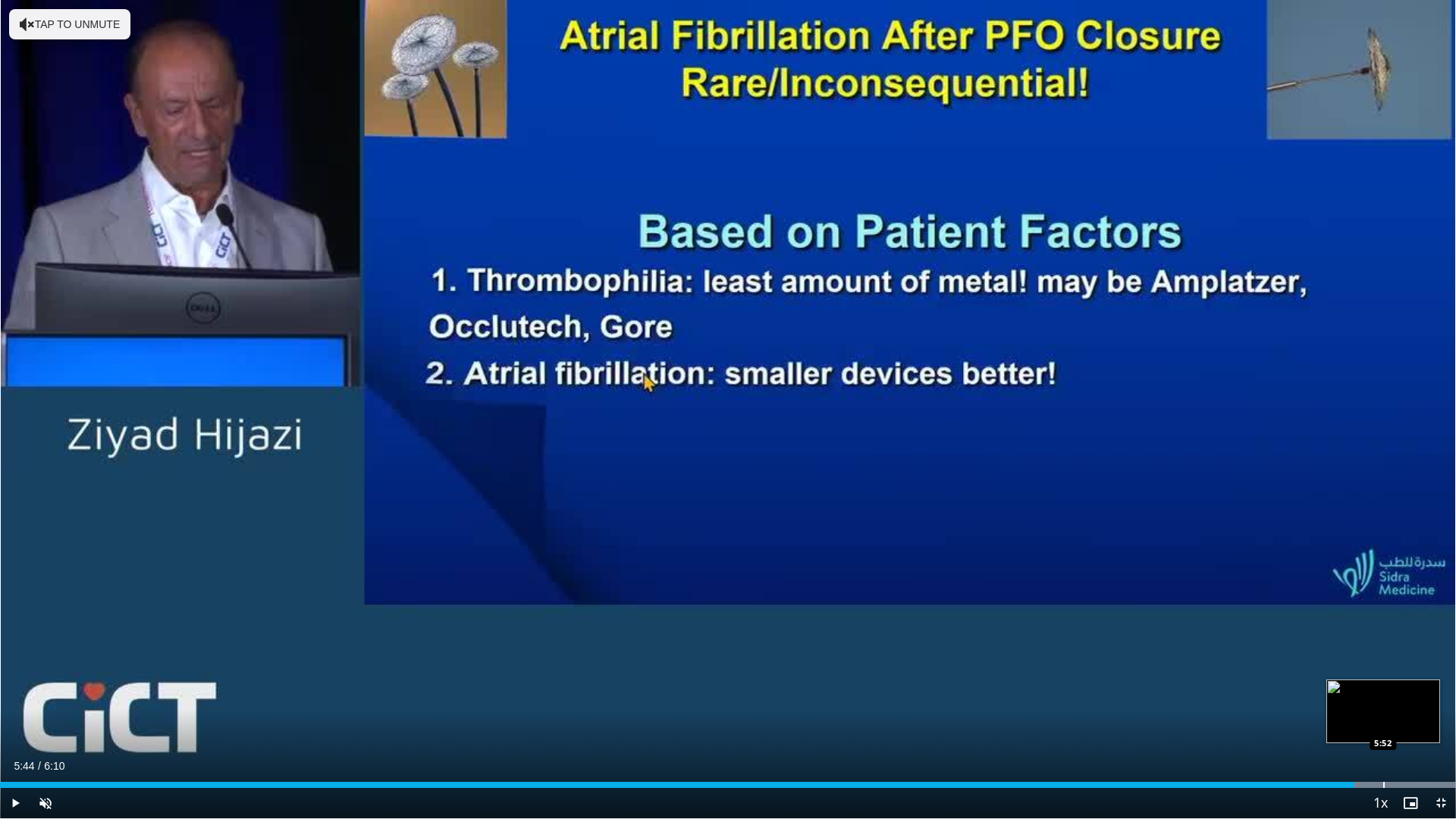
click at [1383, 723] on div "Loaded : 100.00% 5:52 5:52" at bounding box center [728, 780] width 1456 height 15
click at [1424, 723] on div "Loaded : 100.00% 5:52 6:02" at bounding box center [728, 780] width 1456 height 15
click at [1438, 723] on span "Video Player" at bounding box center [1441, 803] width 30 height 30
